Goal: Task Accomplishment & Management: Manage account settings

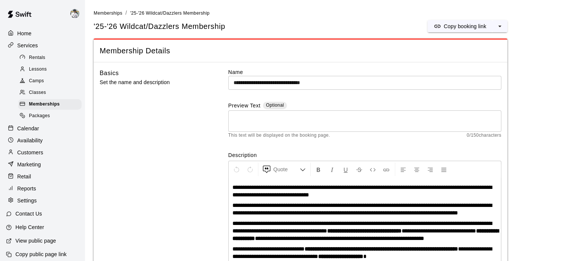
scroll to position [47, 0]
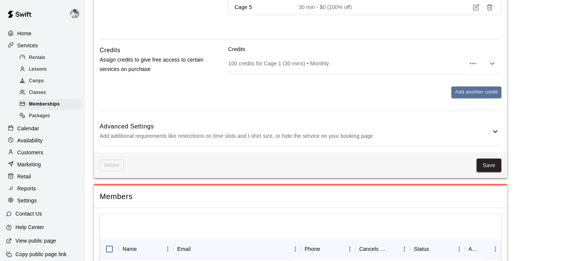
scroll to position [598, 0]
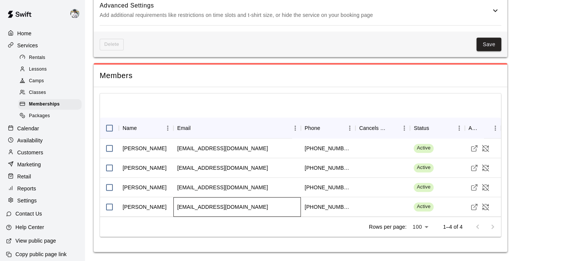
click at [202, 208] on div "[EMAIL_ADDRESS][DOMAIN_NAME]" at bounding box center [222, 207] width 91 height 8
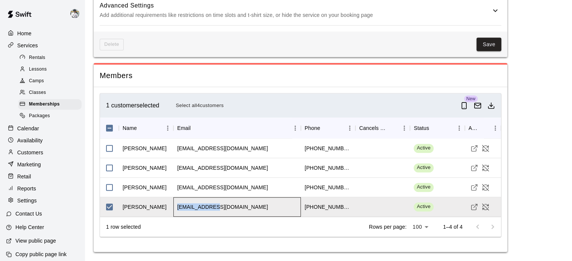
click at [202, 208] on div "[EMAIL_ADDRESS][DOMAIN_NAME]" at bounding box center [222, 207] width 91 height 8
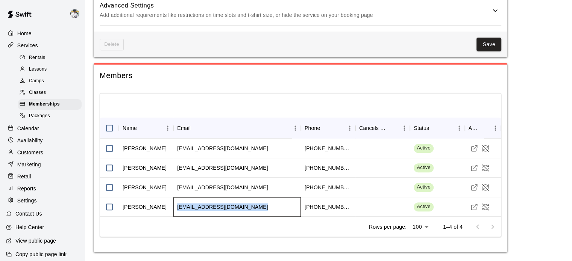
click at [202, 208] on div "[EMAIL_ADDRESS][DOMAIN_NAME]" at bounding box center [222, 207] width 91 height 8
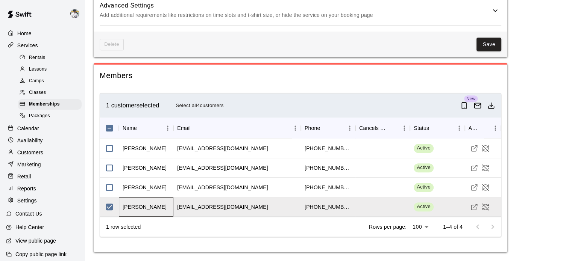
click at [141, 206] on div "[PERSON_NAME]" at bounding box center [145, 207] width 44 height 8
click at [137, 204] on div "[PERSON_NAME]" at bounding box center [145, 207] width 44 height 8
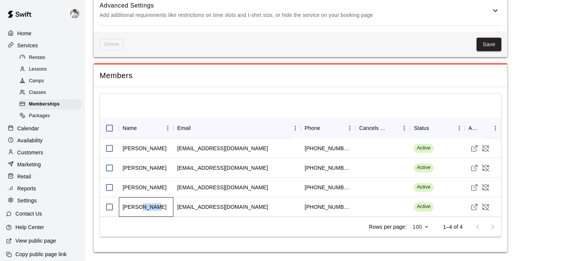
click at [137, 204] on div "[PERSON_NAME]" at bounding box center [145, 207] width 44 height 8
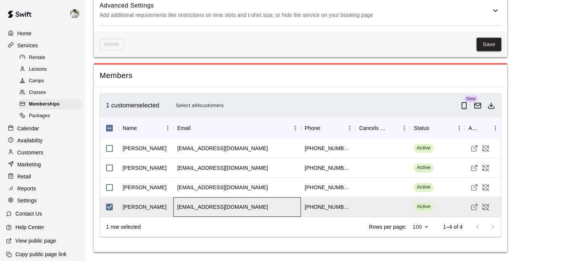
click at [205, 215] on div "[EMAIL_ADDRESS][DOMAIN_NAME]" at bounding box center [236, 207] width 127 height 20
click at [204, 207] on div "[EMAIL_ADDRESS][DOMAIN_NAME]" at bounding box center [222, 207] width 91 height 8
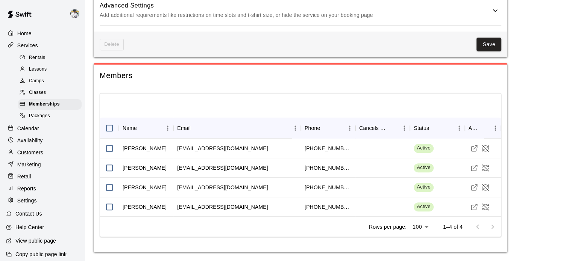
click at [152, 77] on span "Members" at bounding box center [300, 76] width 401 height 10
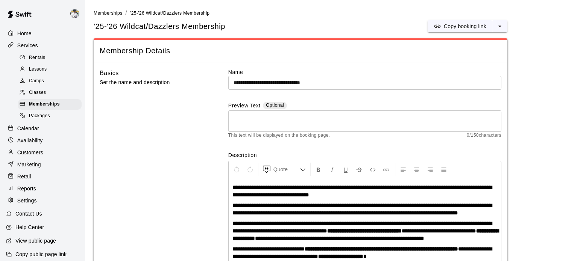
scroll to position [47, 0]
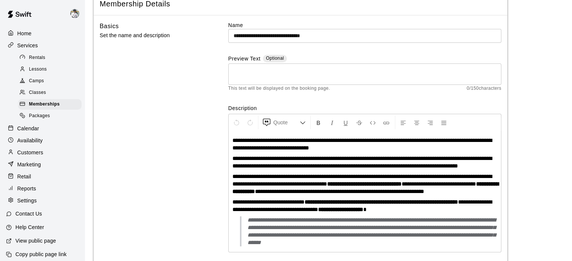
click at [29, 34] on p "Home" at bounding box center [24, 34] width 14 height 8
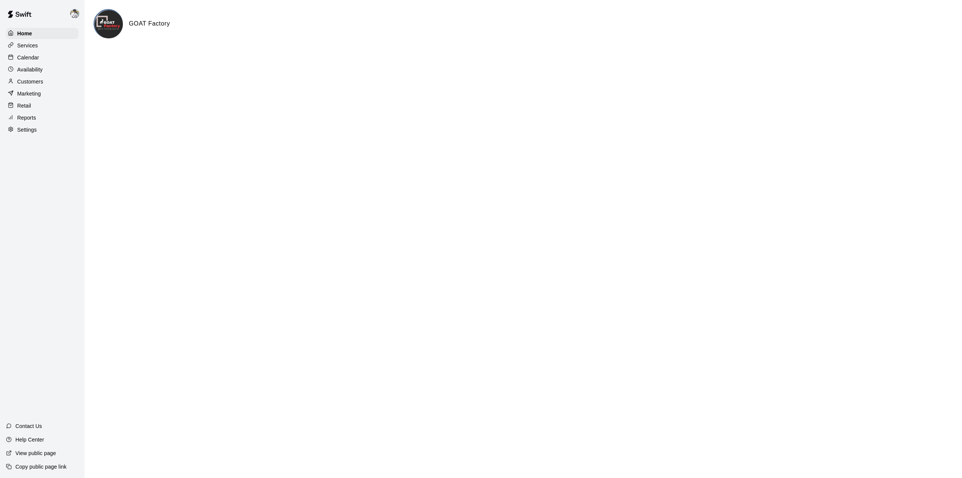
click at [27, 33] on p "Home" at bounding box center [24, 34] width 15 height 8
